Goal: Transaction & Acquisition: Purchase product/service

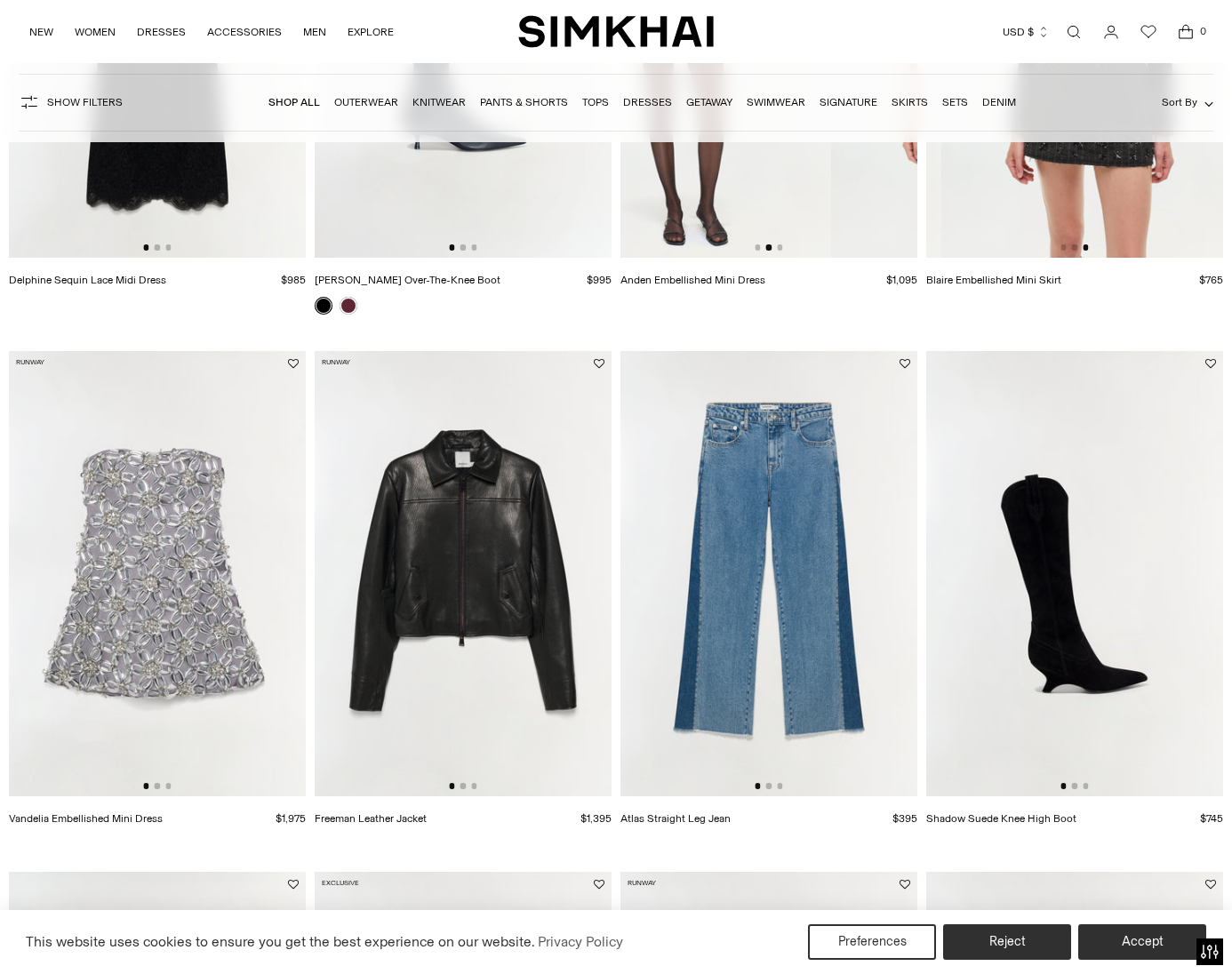
scroll to position [1033, 0]
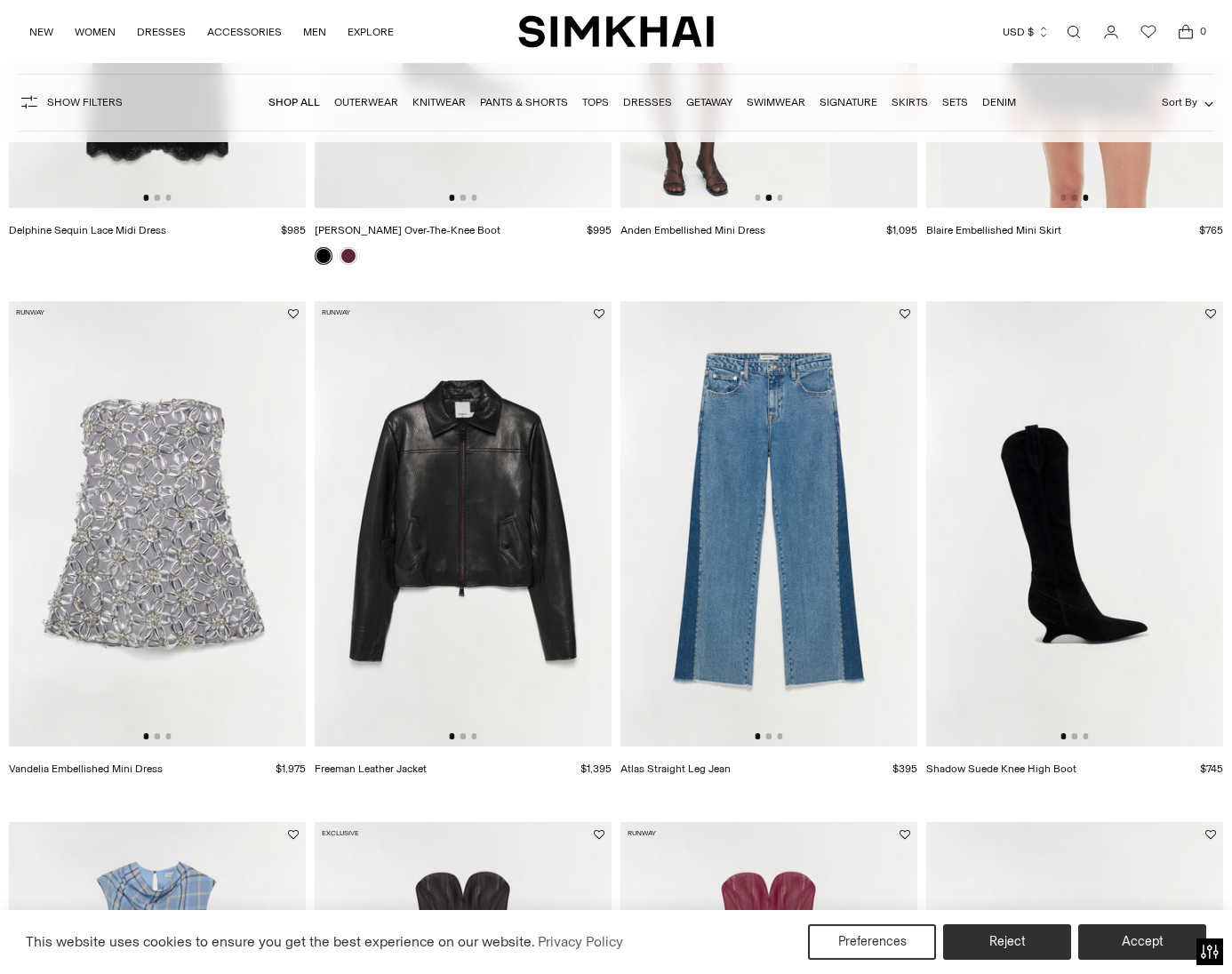
click at [464, 536] on img at bounding box center [463, 523] width 297 height 445
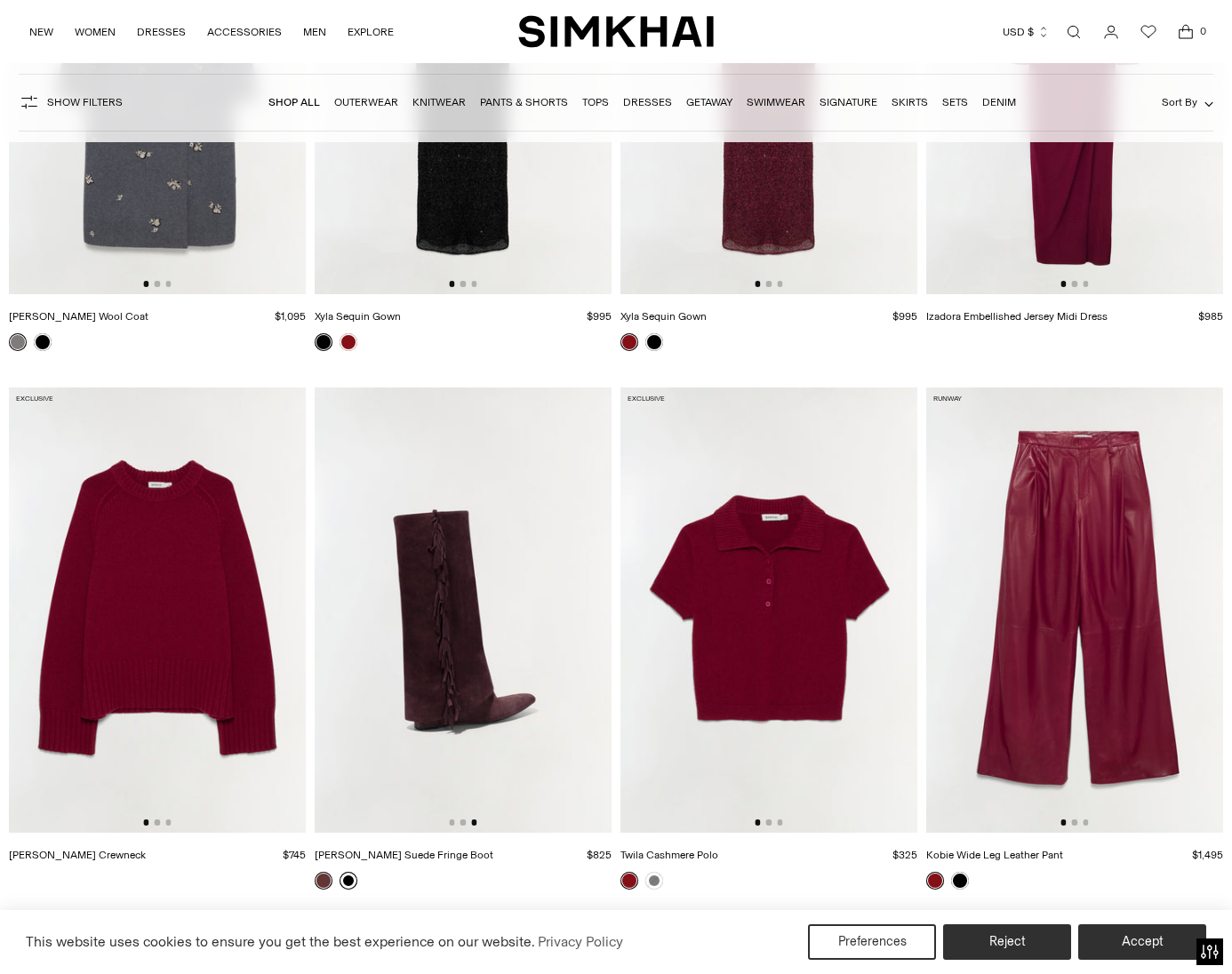
scroll to position [7402, 0]
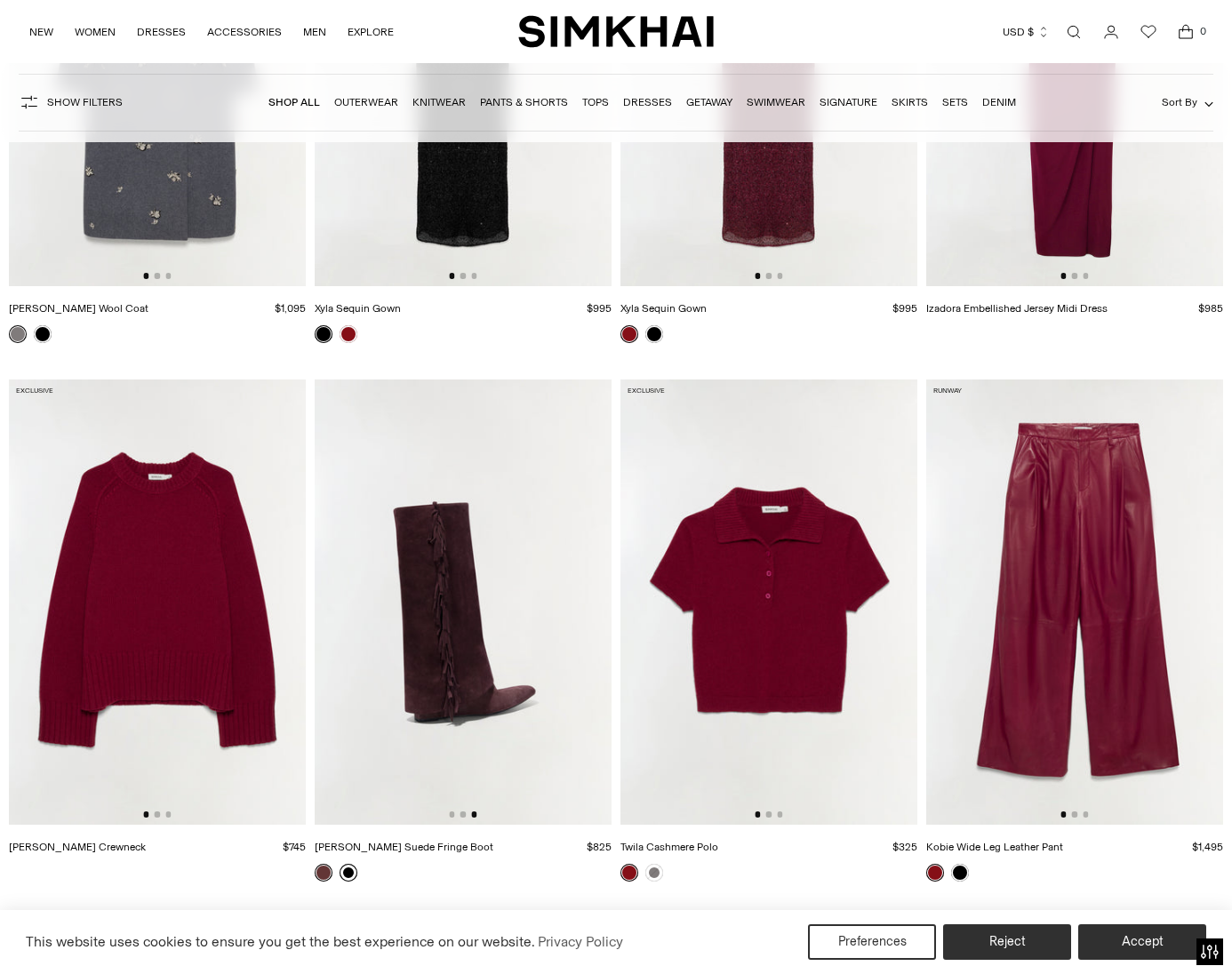
click at [349, 872] on link at bounding box center [348, 873] width 18 height 18
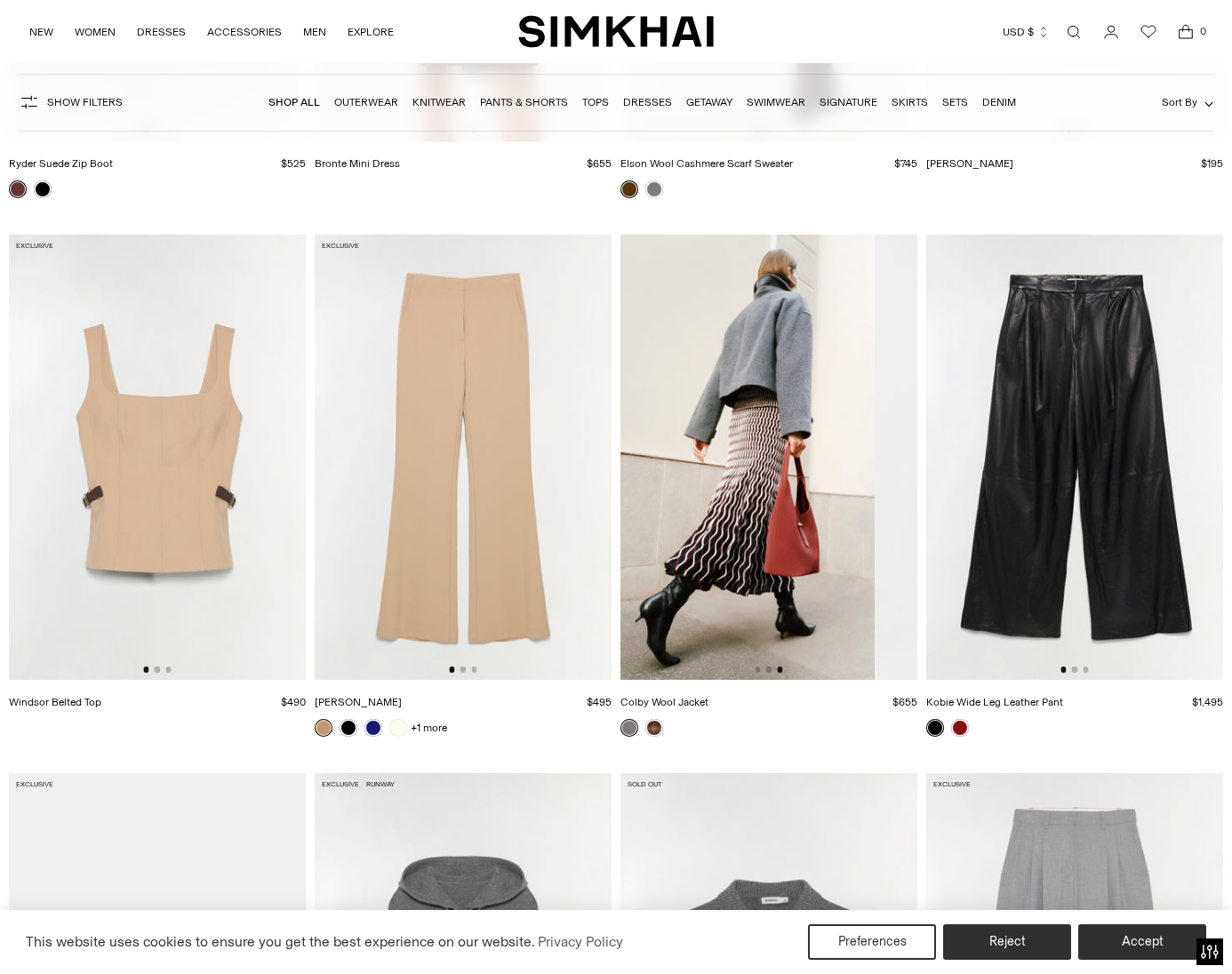
scroll to position [0, 594]
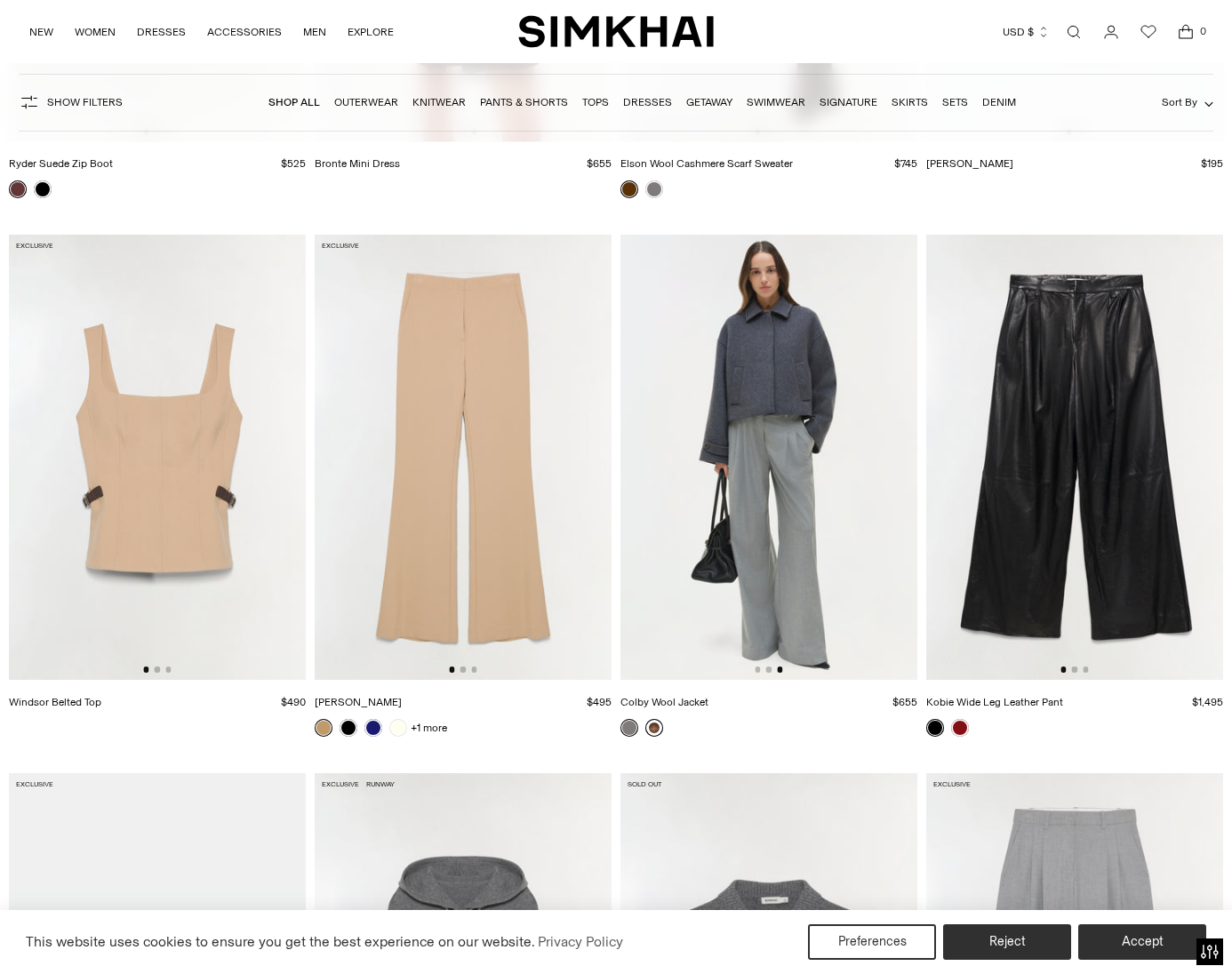
click at [658, 729] on link at bounding box center [654, 727] width 18 height 18
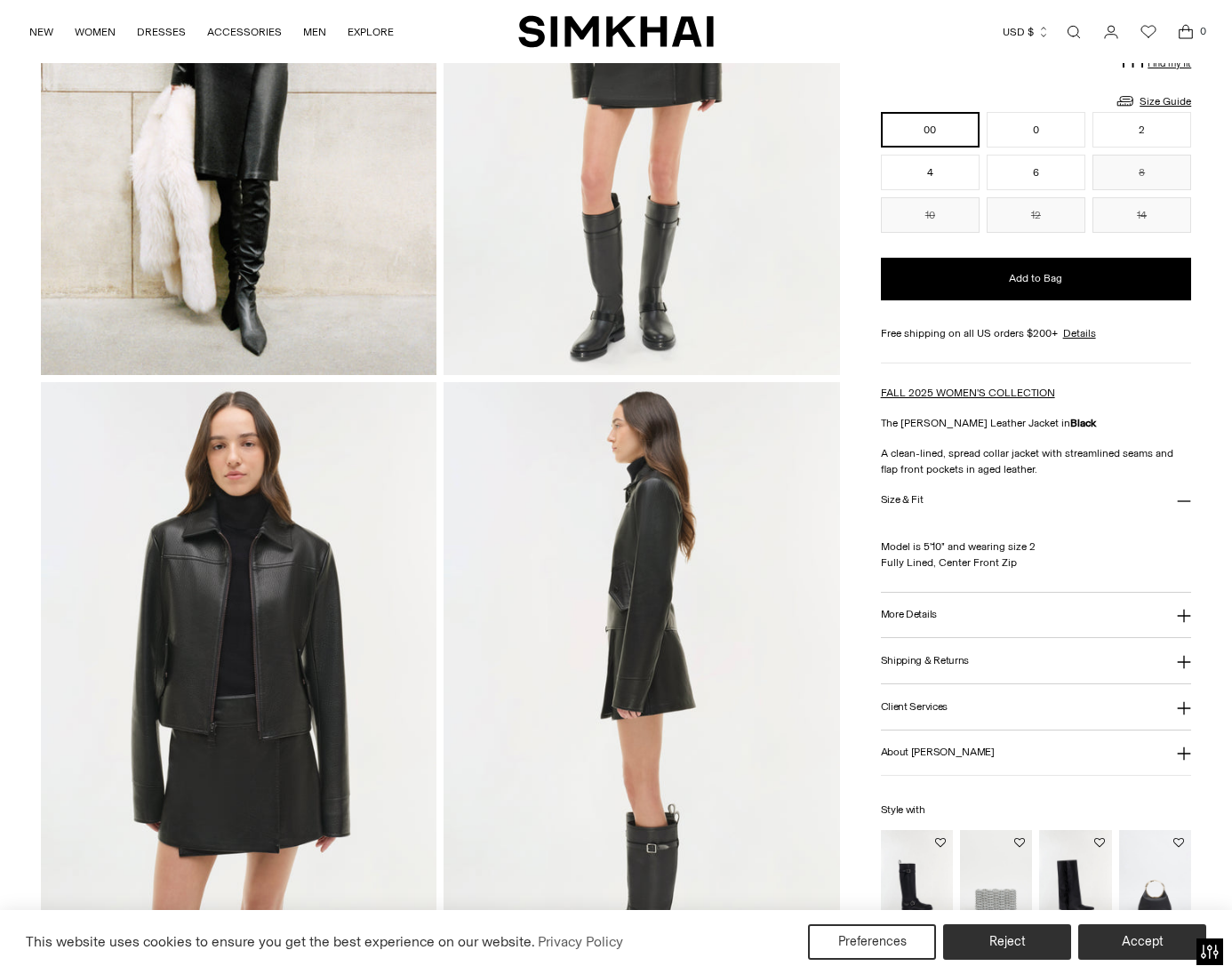
scroll to position [354, 0]
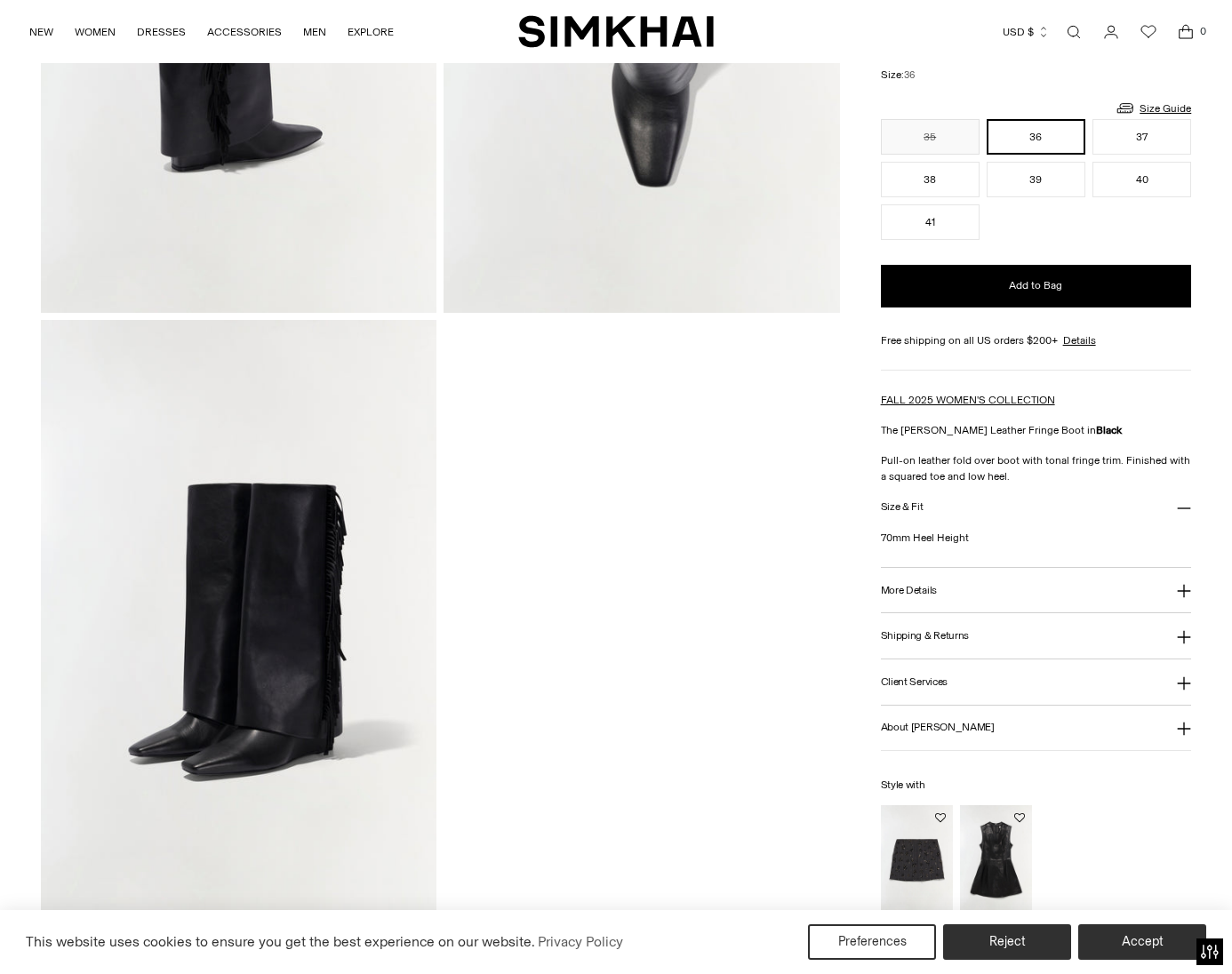
scroll to position [1026, 0]
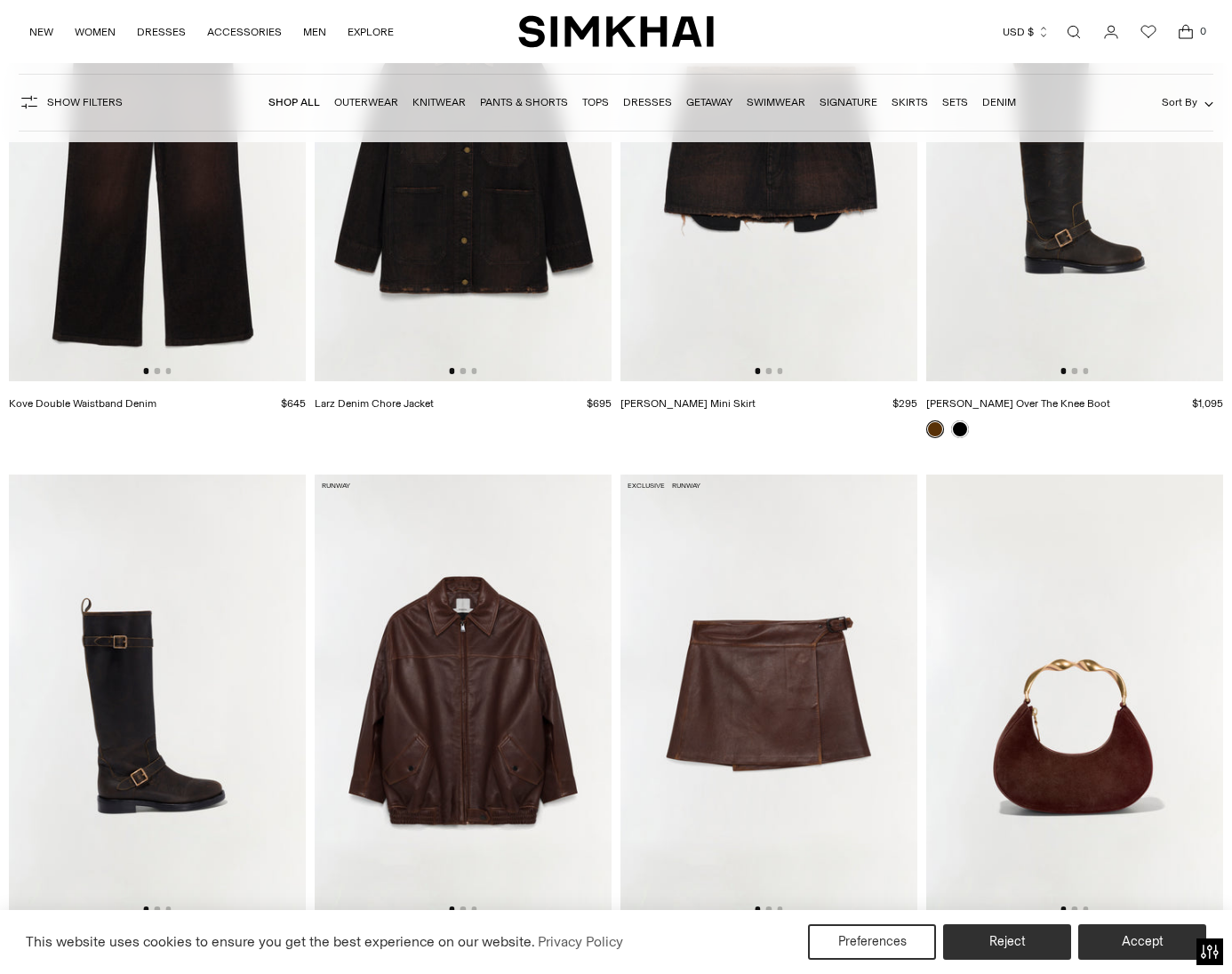
scroll to position [3037, 0]
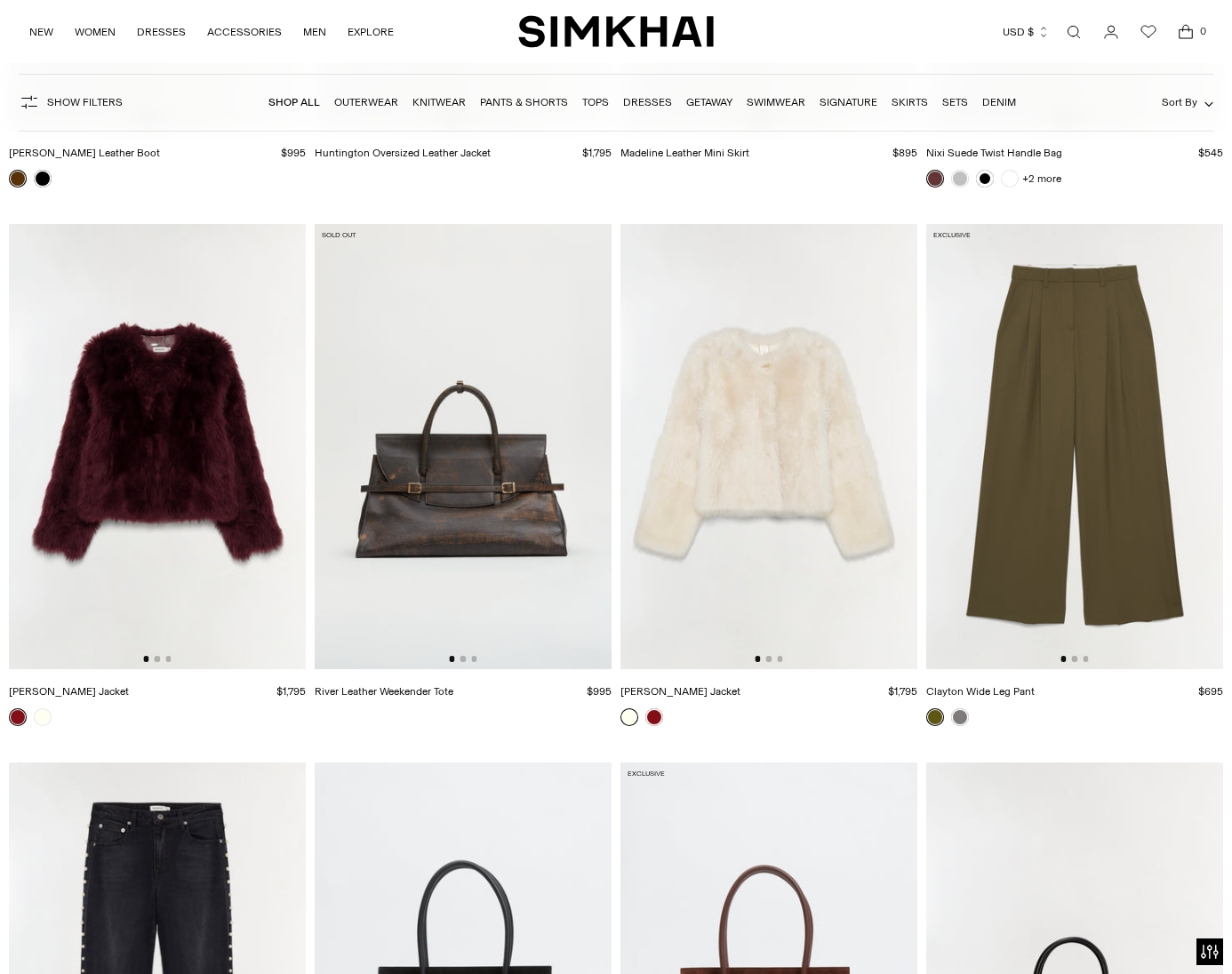
scroll to position [4812, 0]
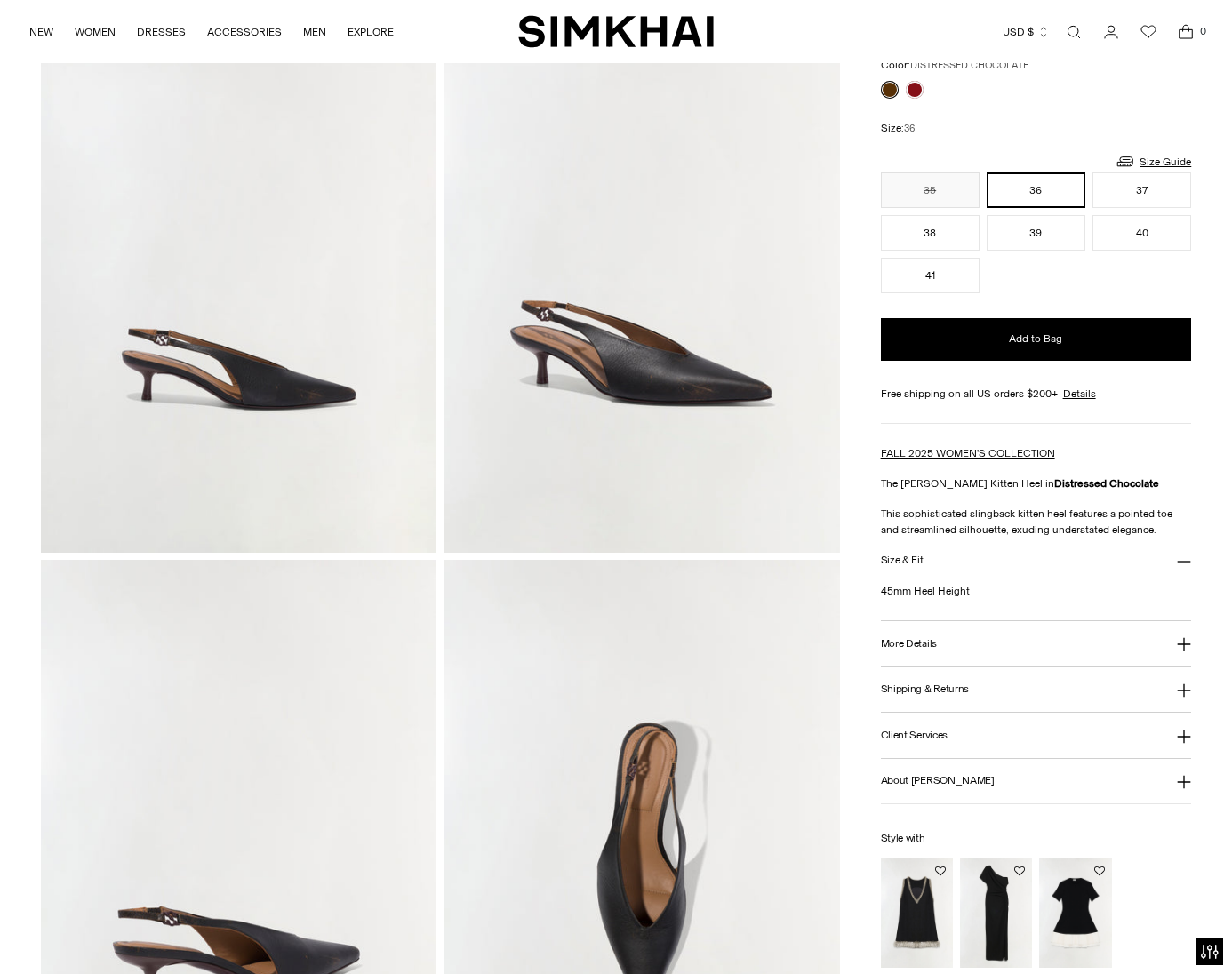
scroll to position [172, 0]
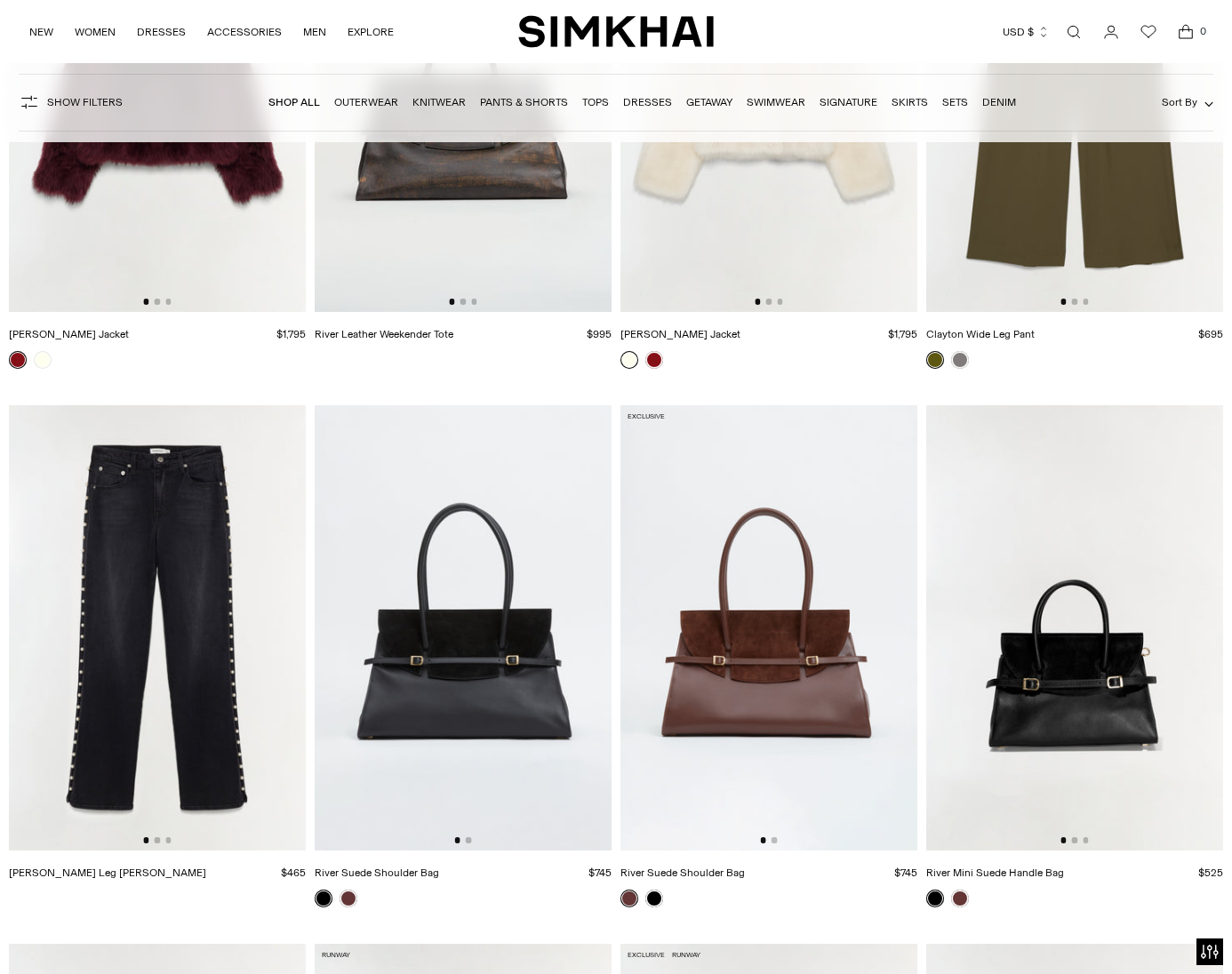
scroll to position [5412, 0]
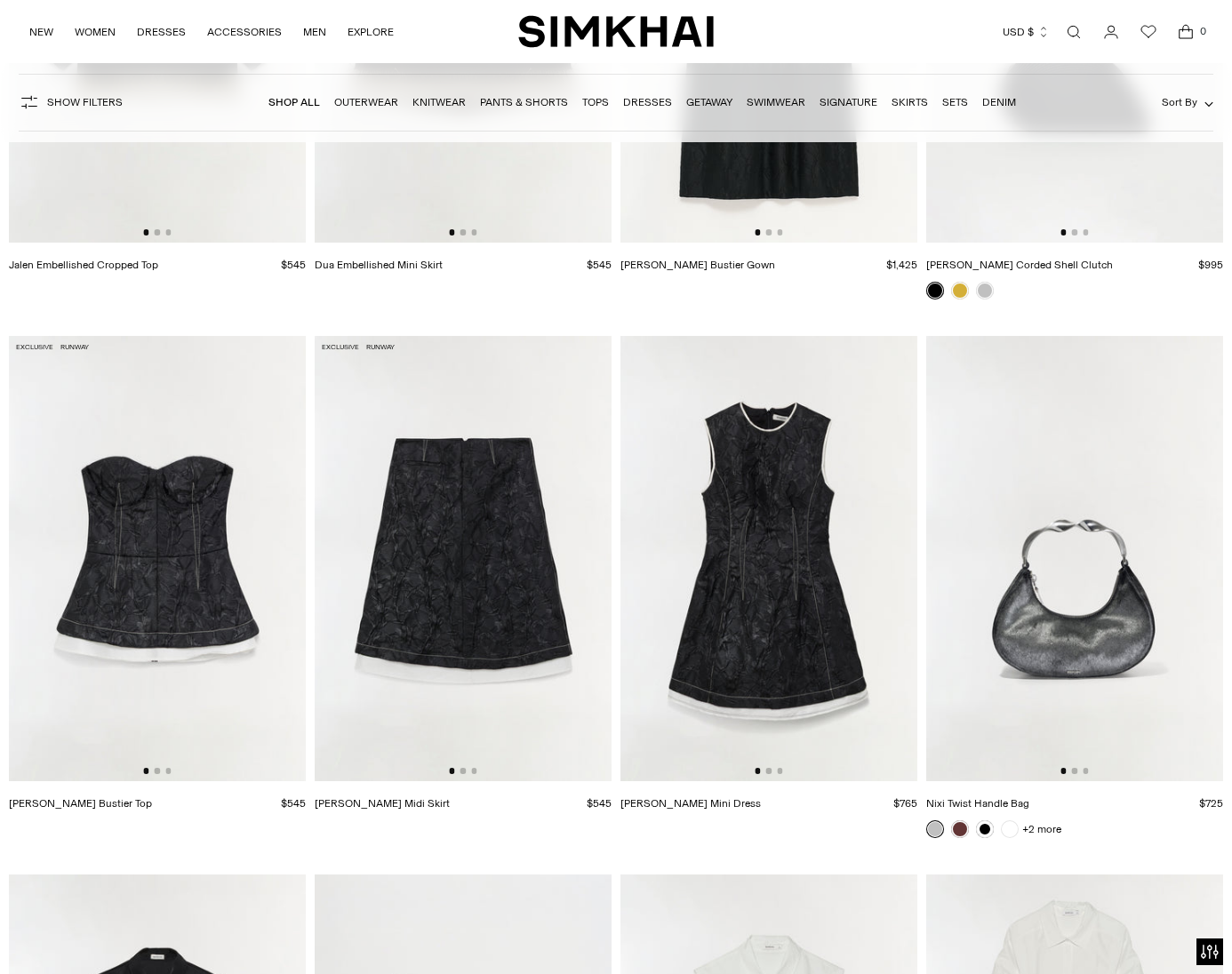
scroll to position [11229, 0]
